Goal: Check status: Check status

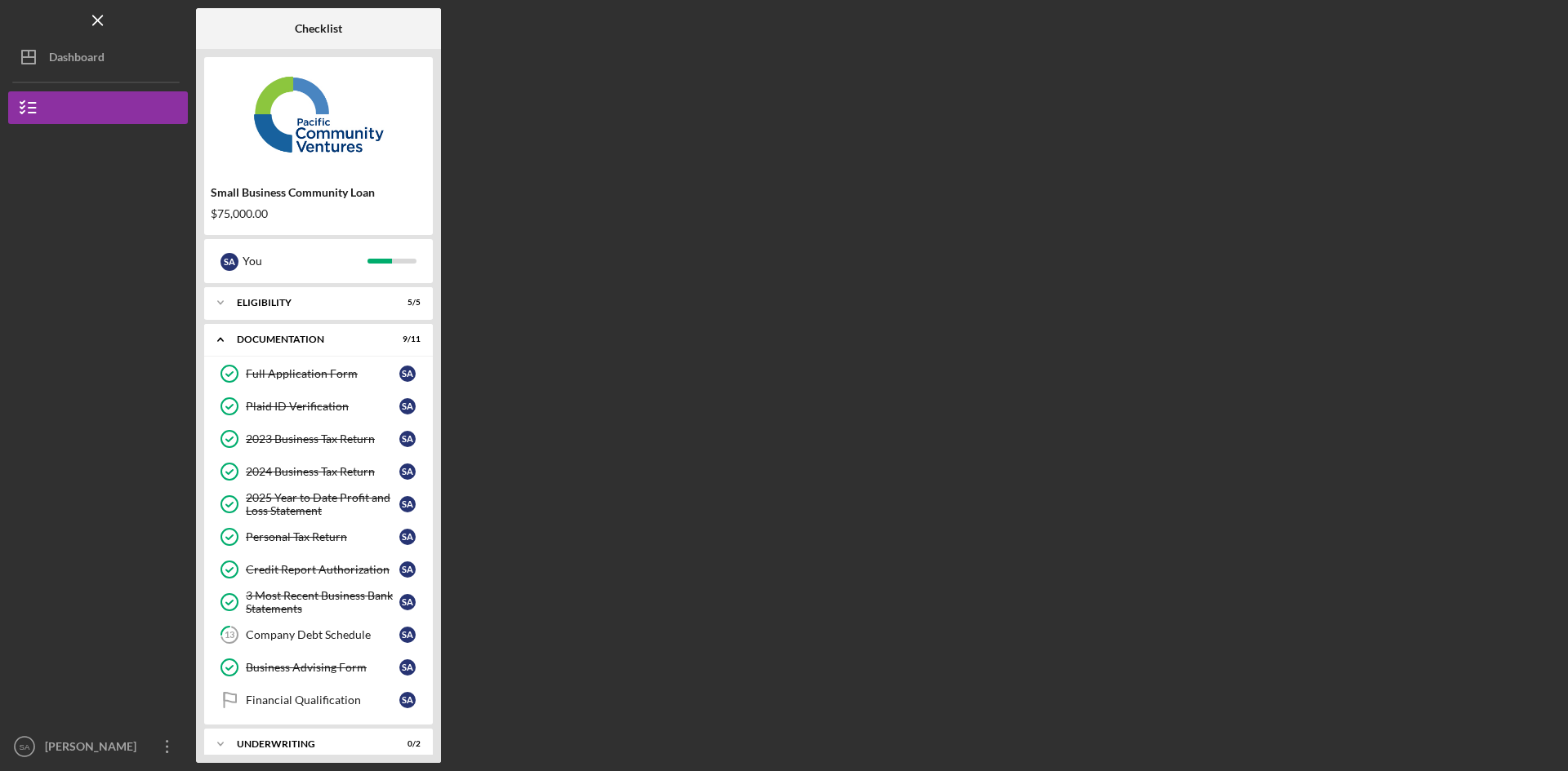
click at [88, 60] on div "Dashboard" at bounding box center [76, 59] width 56 height 36
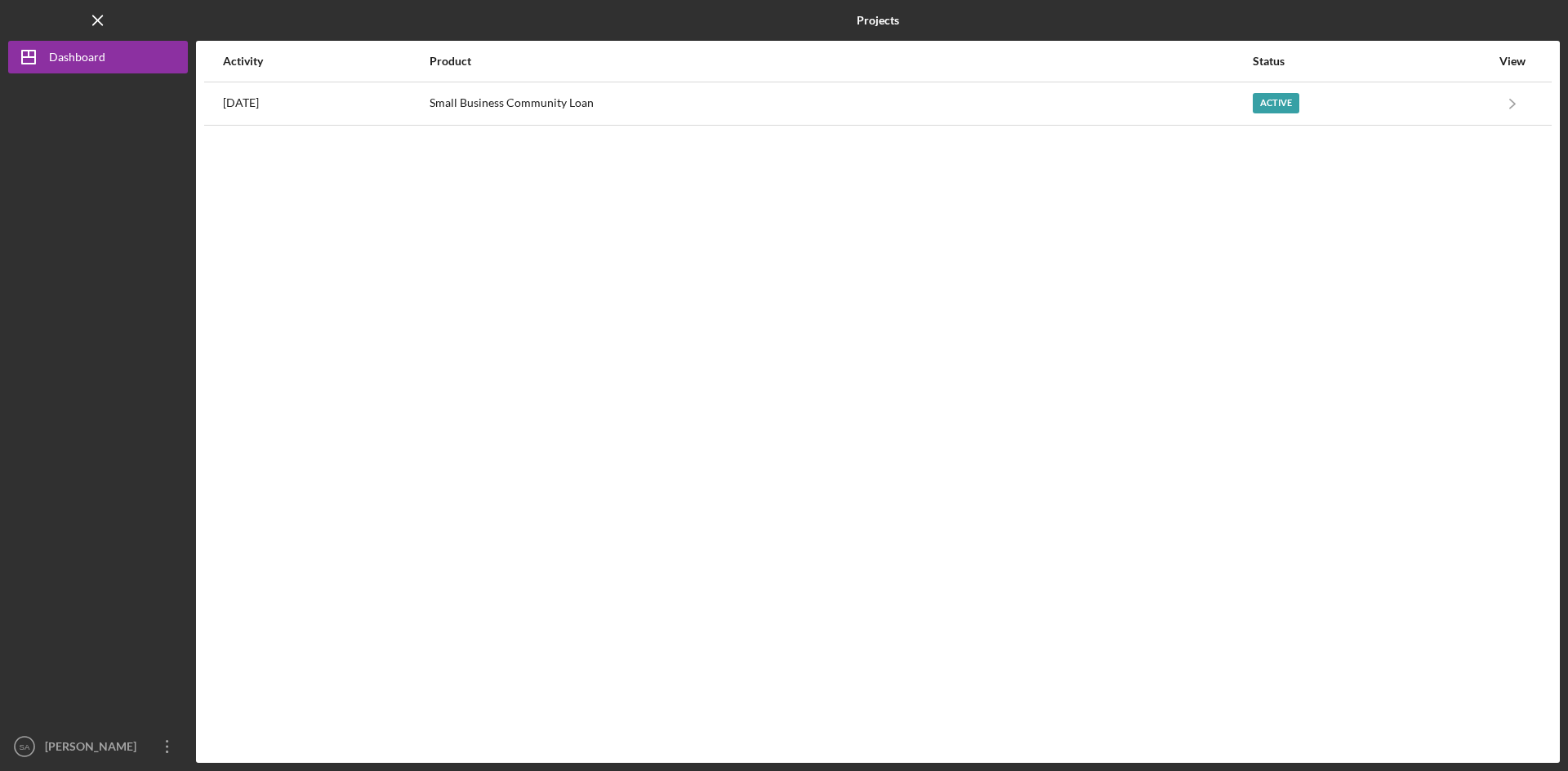
click at [763, 91] on div "Small Business Community Loan" at bounding box center [840, 104] width 821 height 41
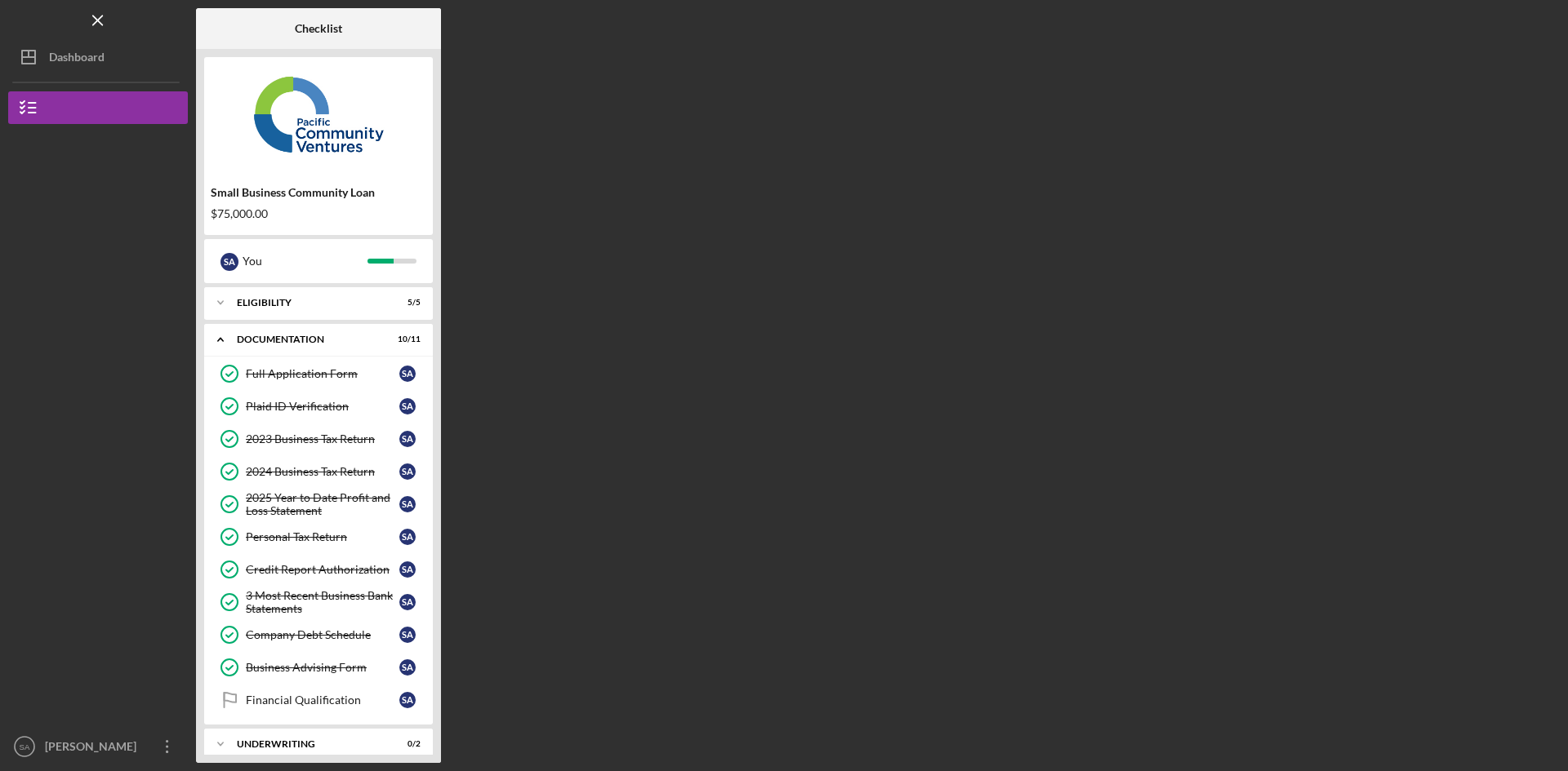
click at [106, 117] on button "Small Business Community Loan" at bounding box center [97, 107] width 179 height 32
click at [100, 52] on div "Dashboard" at bounding box center [76, 59] width 56 height 36
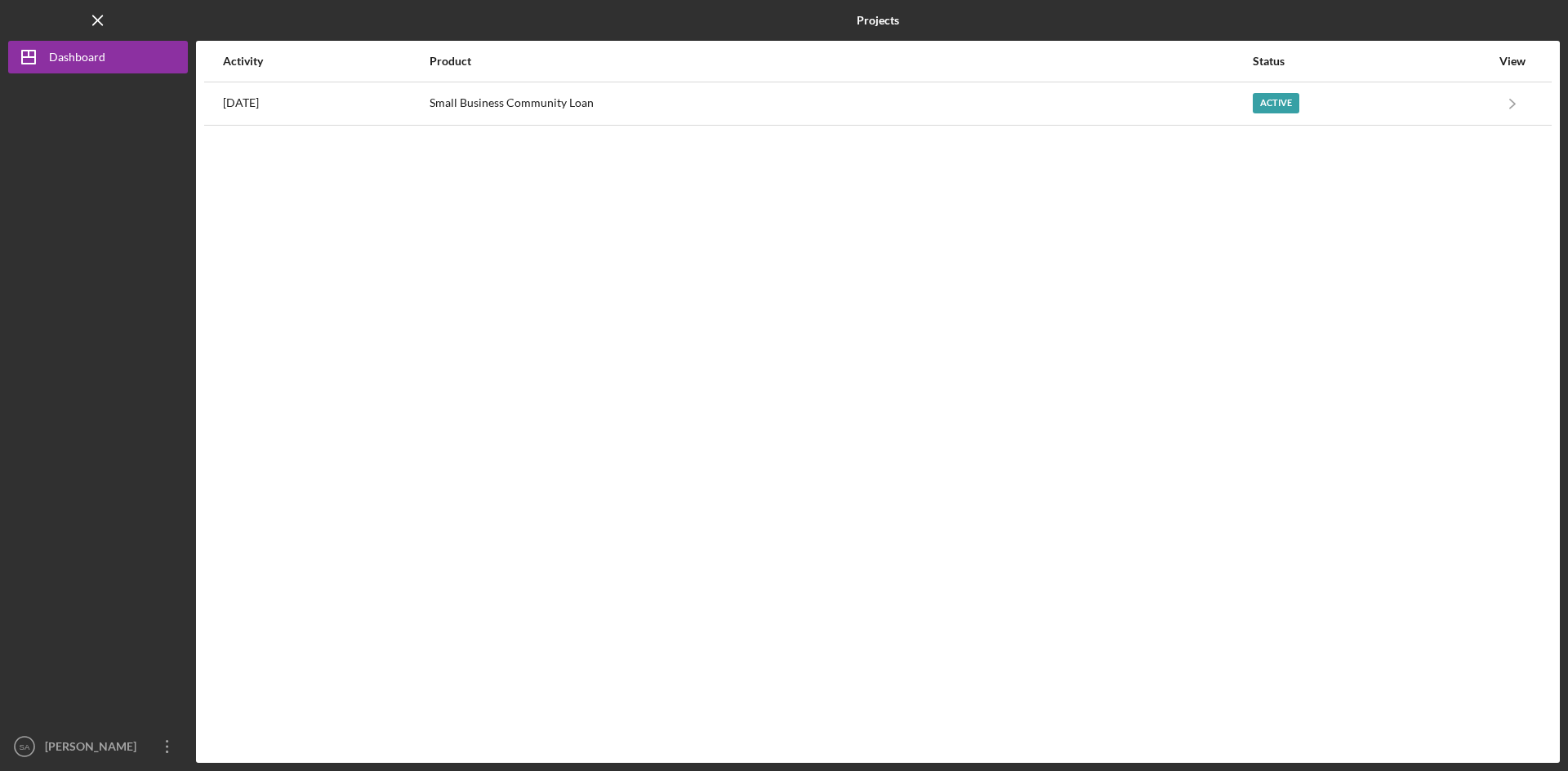
click at [360, 95] on div "[DATE]" at bounding box center [324, 104] width 205 height 41
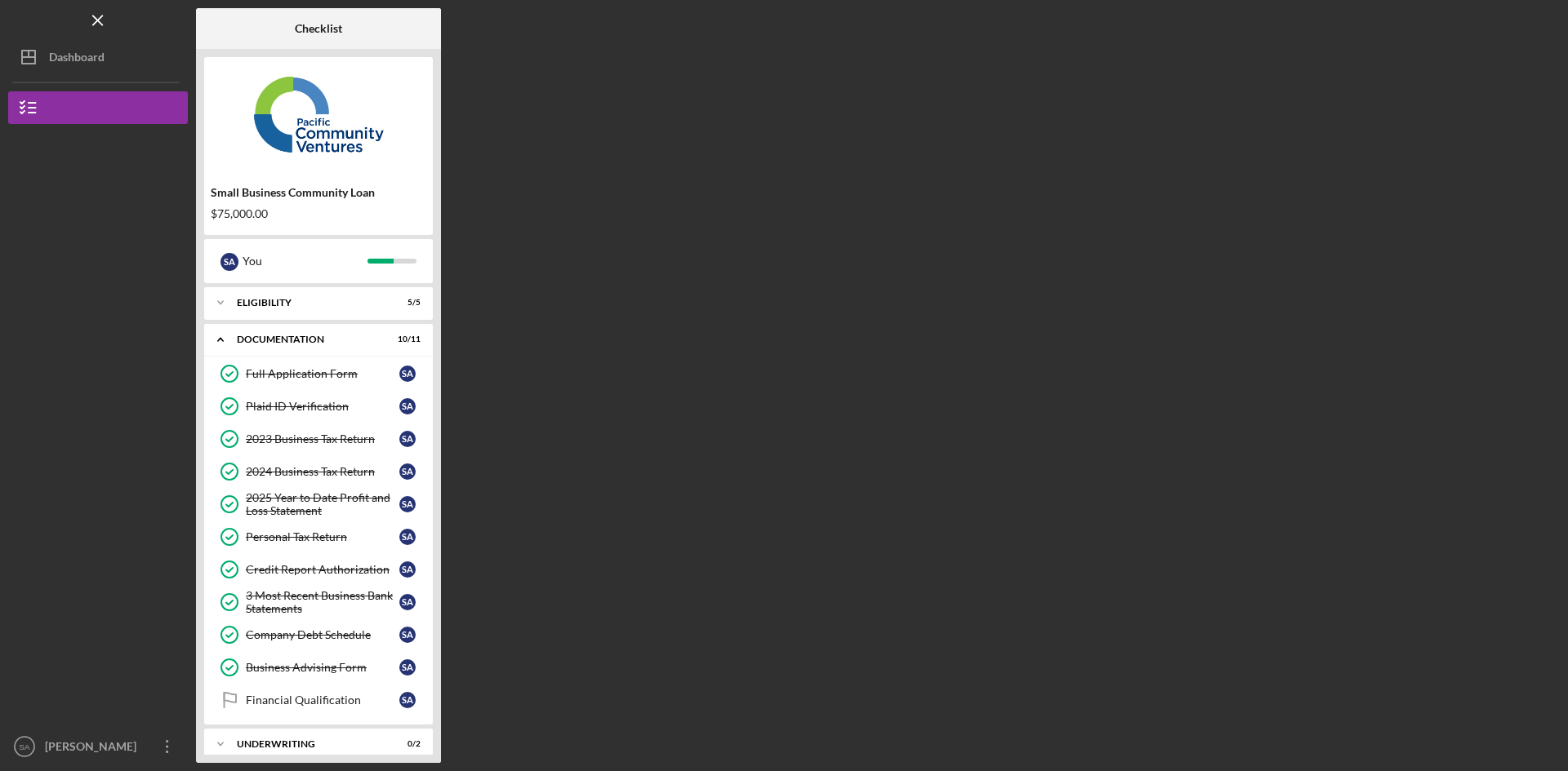
click at [77, 59] on div "Dashboard" at bounding box center [76, 59] width 56 height 36
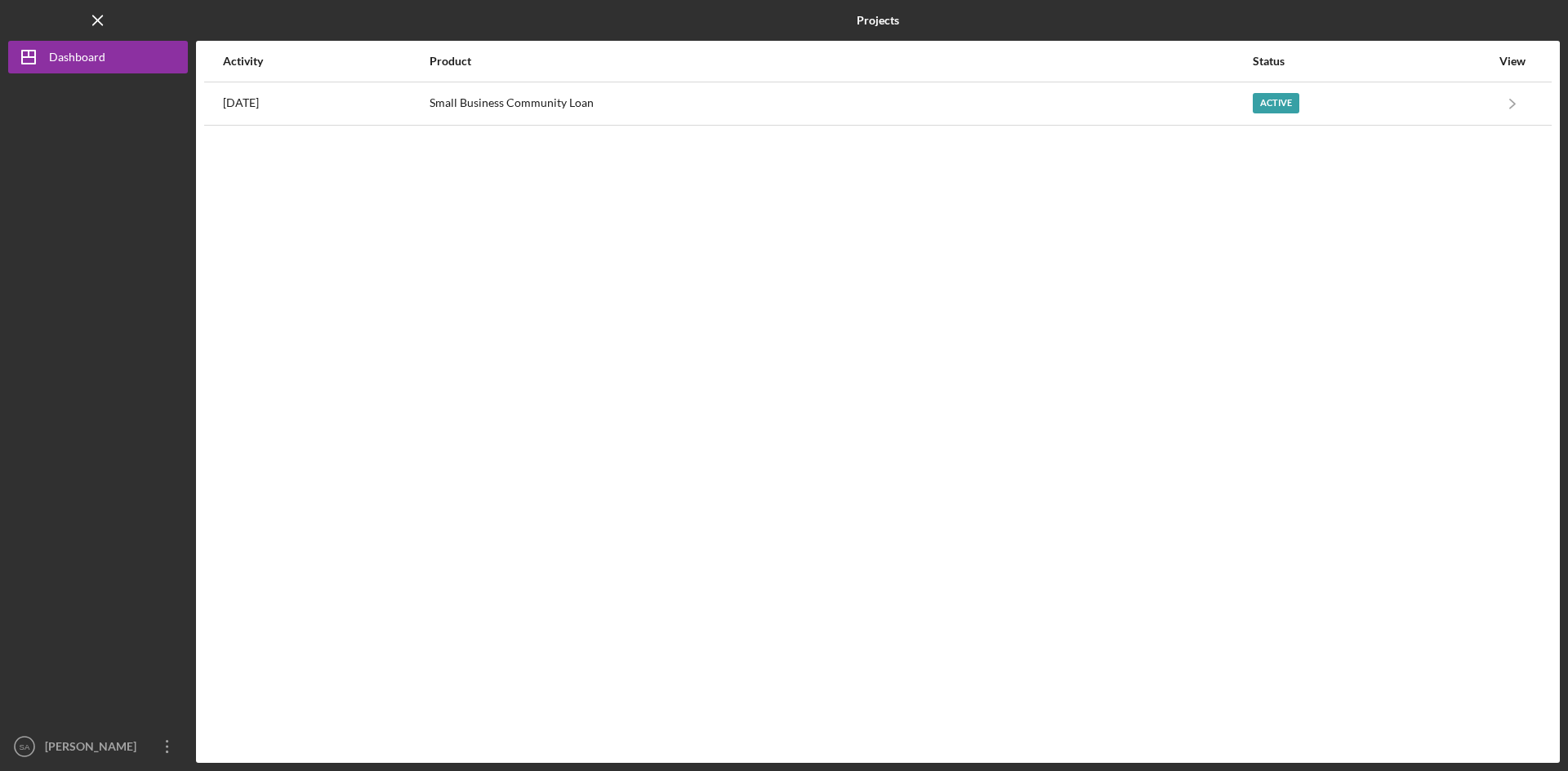
click at [1204, 109] on div "Small Business Community Loan" at bounding box center [840, 104] width 821 height 41
